Goal: Check status: Check status

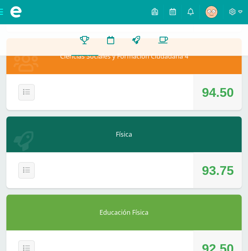
scroll to position [764, 0]
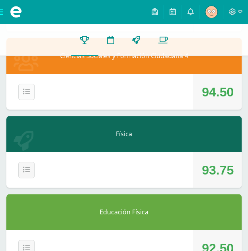
click at [20, 89] on button "Detalle" at bounding box center [26, 92] width 16 height 16
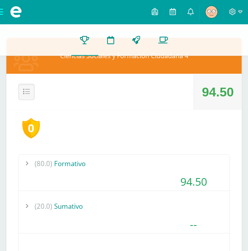
click at [104, 212] on div "(20.0) Sumativo" at bounding box center [124, 206] width 211 height 18
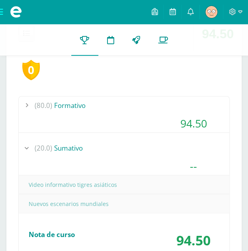
scroll to position [823, 0]
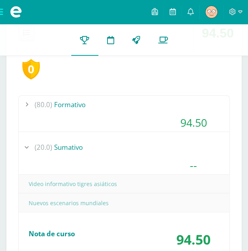
click at [123, 106] on div "(80.0) Formativo" at bounding box center [124, 105] width 211 height 18
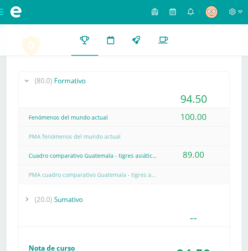
scroll to position [849, 0]
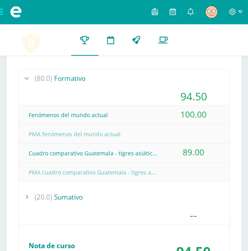
click at [123, 83] on div "(80.0) Formativo" at bounding box center [124, 78] width 211 height 18
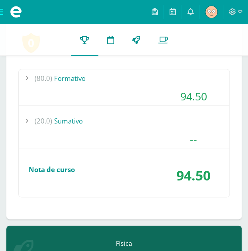
click at [124, 125] on div "(20.0) Sumativo" at bounding box center [124, 121] width 211 height 18
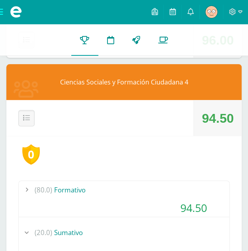
scroll to position [737, 0]
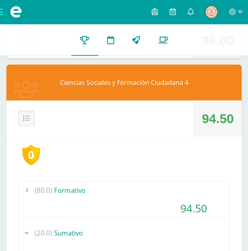
click at [22, 121] on button "Detalle" at bounding box center [26, 118] width 16 height 16
